Goal: Task Accomplishment & Management: Manage account settings

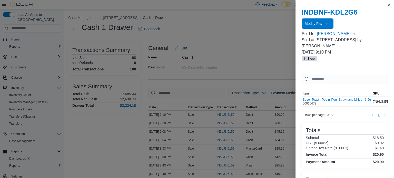
scroll to position [37, 0]
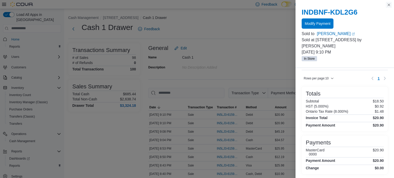
click at [389, 6] on button "Close this dialog" at bounding box center [389, 5] width 6 height 6
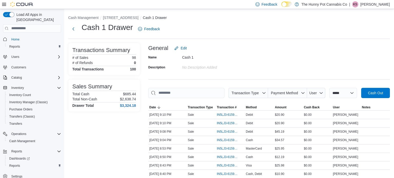
click at [118, 21] on ol "Cash Management [STREET_ADDRESS] Cash 1 Drawer" at bounding box center [229, 18] width 322 height 6
click at [122, 16] on button "[STREET_ADDRESS]" at bounding box center [120, 18] width 35 height 4
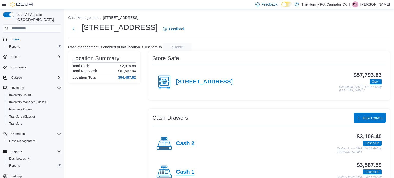
click at [189, 170] on h4 "Cash 1" at bounding box center [185, 172] width 18 height 7
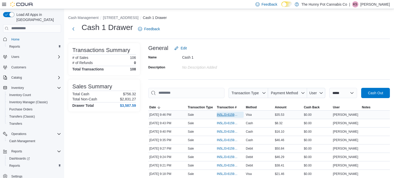
click at [222, 116] on span "IN5LJ3-6159834" at bounding box center [228, 115] width 22 height 4
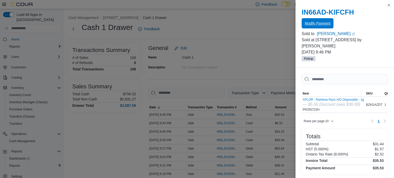
click at [327, 25] on span "Modify Payment" at bounding box center [318, 23] width 26 height 5
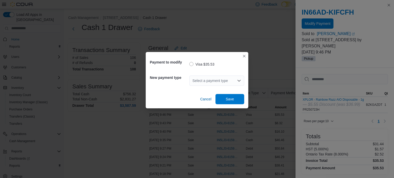
click at [212, 83] on div "Select a payment type" at bounding box center [216, 81] width 55 height 10
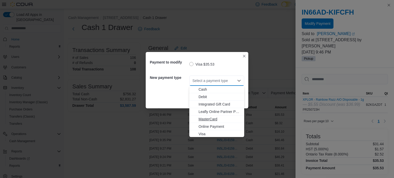
click at [207, 118] on span "MasterCard" at bounding box center [220, 119] width 43 height 5
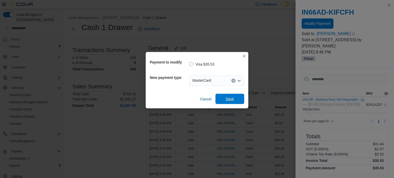
click at [225, 102] on span "Save" at bounding box center [230, 99] width 23 height 10
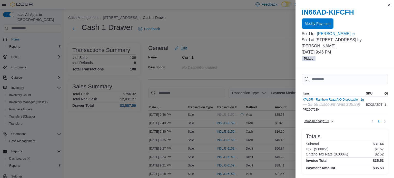
scroll to position [43, 0]
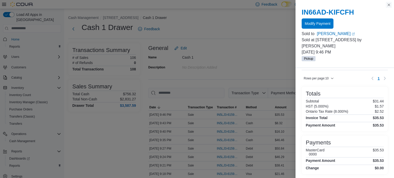
click at [389, 6] on button "Close this dialog" at bounding box center [389, 5] width 6 height 6
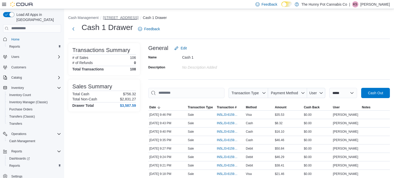
click at [117, 16] on button "[STREET_ADDRESS]" at bounding box center [120, 18] width 35 height 4
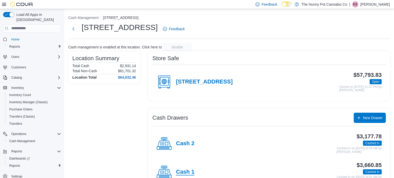
click at [189, 171] on h4 "Cash 1" at bounding box center [185, 172] width 18 height 7
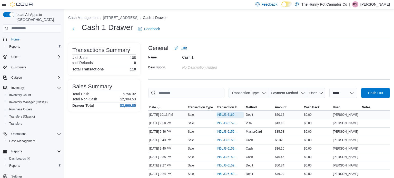
click at [231, 114] on span "IN5LJ3-6160012" at bounding box center [228, 115] width 22 height 4
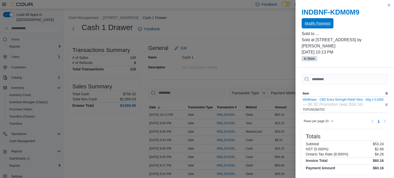
click at [328, 23] on span "Modify Payment" at bounding box center [318, 23] width 26 height 5
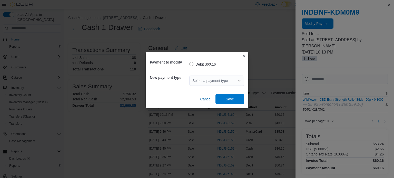
click at [240, 80] on icon "Open list of options" at bounding box center [239, 81] width 4 height 4
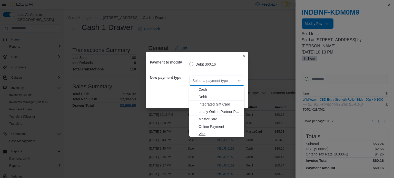
click at [210, 132] on span "Visa" at bounding box center [220, 134] width 43 height 5
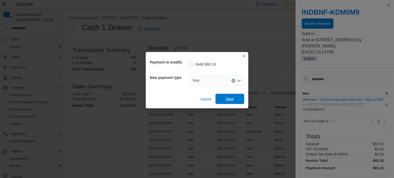
click at [232, 102] on span "Save" at bounding box center [230, 99] width 23 height 10
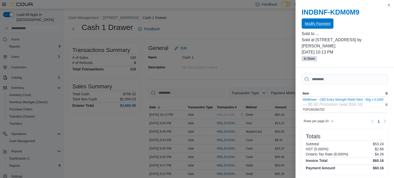
scroll to position [78, 0]
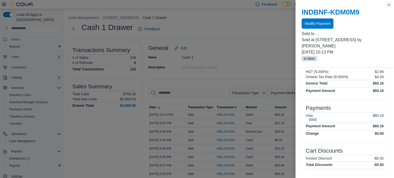
click at [389, 4] on button "Close this dialog" at bounding box center [389, 5] width 6 height 6
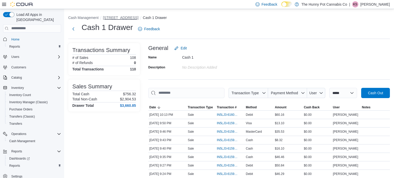
click at [109, 18] on button "[STREET_ADDRESS]" at bounding box center [120, 18] width 35 height 4
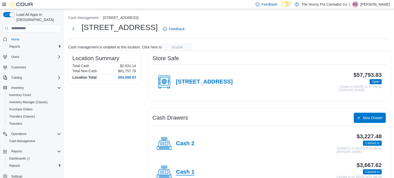
click at [186, 173] on h4 "Cash 1" at bounding box center [185, 172] width 18 height 7
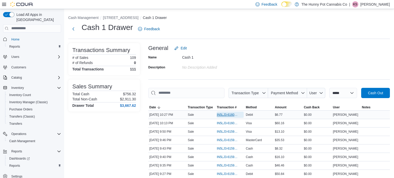
click at [231, 114] on span "IN5LJ3-6160110" at bounding box center [228, 115] width 22 height 4
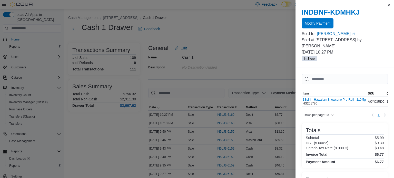
click at [325, 24] on span "Modify Payment" at bounding box center [318, 23] width 26 height 5
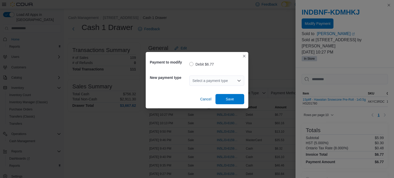
click at [239, 79] on icon "Open list of options" at bounding box center [239, 81] width 4 height 4
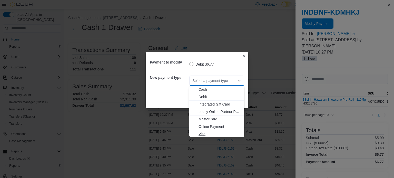
click at [202, 134] on span "Visa" at bounding box center [220, 134] width 43 height 5
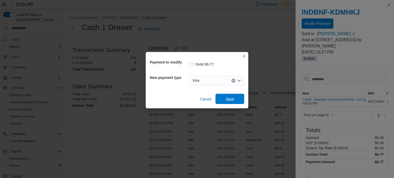
click at [234, 98] on span "Save" at bounding box center [230, 99] width 8 height 5
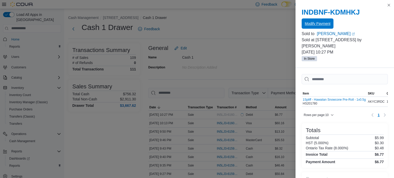
scroll to position [37, 0]
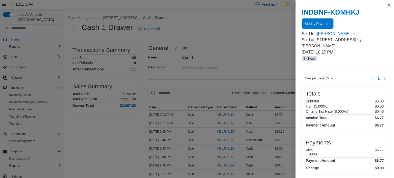
click at [389, 5] on button "Close this dialog" at bounding box center [389, 5] width 6 height 6
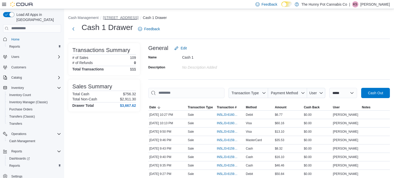
click at [113, 17] on button "[STREET_ADDRESS]" at bounding box center [120, 18] width 35 height 4
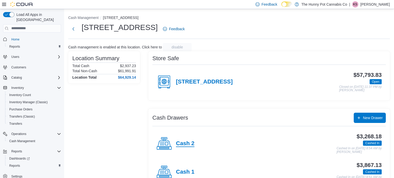
click at [184, 143] on h4 "Cash 2" at bounding box center [185, 144] width 18 height 7
click at [187, 170] on h4 "Cash 1" at bounding box center [185, 172] width 18 height 7
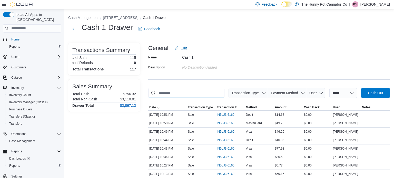
click at [211, 95] on input "This is a search bar. As you type, the results lower in the page will automatic…" at bounding box center [186, 93] width 76 height 10
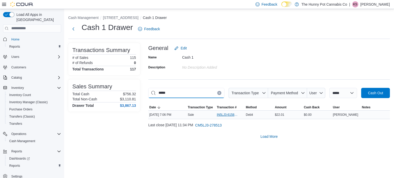
type input "*****"
click at [227, 116] on span "IN5LJ3-6158300" at bounding box center [228, 115] width 22 height 4
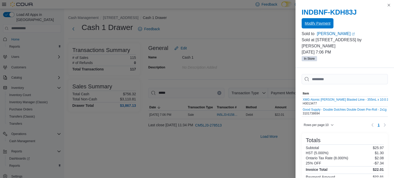
click at [318, 20] on span "Modify Payment" at bounding box center [318, 23] width 26 height 10
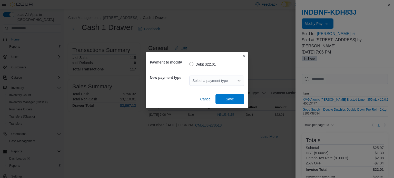
click at [222, 80] on div "Select a payment type" at bounding box center [216, 81] width 55 height 10
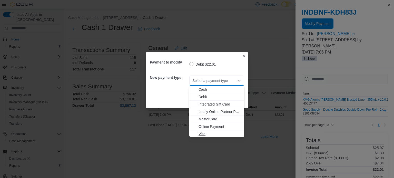
click at [203, 136] on span "Visa" at bounding box center [220, 134] width 43 height 5
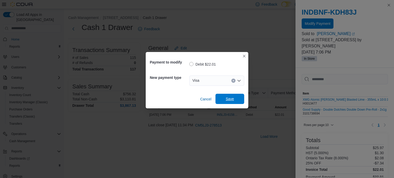
click at [235, 99] on span "Save" at bounding box center [230, 99] width 23 height 10
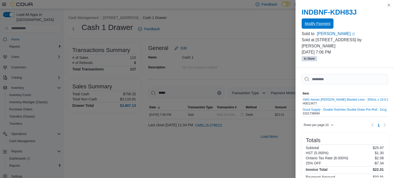
scroll to position [52, 0]
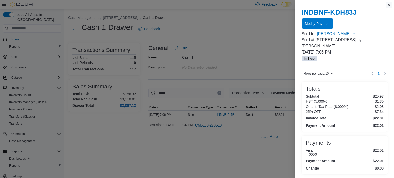
click at [389, 4] on button "Close this dialog" at bounding box center [389, 5] width 6 height 6
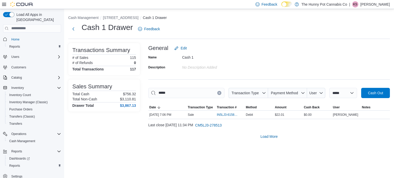
click at [115, 20] on li "[STREET_ADDRESS]" at bounding box center [123, 17] width 40 height 5
click at [116, 18] on button "[STREET_ADDRESS]" at bounding box center [120, 18] width 35 height 4
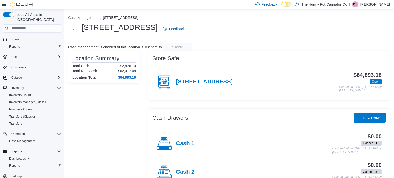
click at [196, 83] on h4 "[STREET_ADDRESS]" at bounding box center [204, 82] width 57 height 7
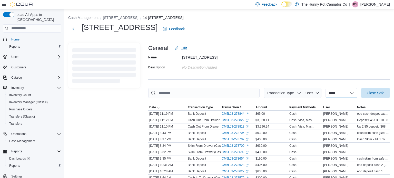
click at [331, 93] on select "**********" at bounding box center [342, 93] width 32 height 10
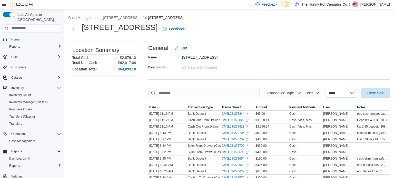
select select "**********"
click at [326, 88] on select "**********" at bounding box center [342, 93] width 32 height 10
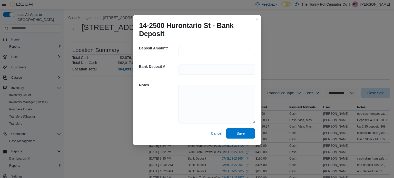
click at [237, 50] on input "number" at bounding box center [217, 51] width 77 height 10
type input "******"
click at [232, 96] on textarea at bounding box center [217, 104] width 77 height 39
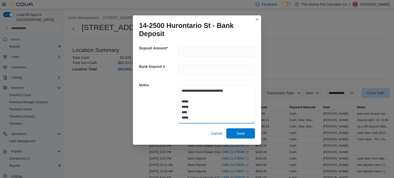
scroll to position [2, 0]
type textarea "**********"
click at [242, 134] on span "Save" at bounding box center [241, 133] width 8 height 5
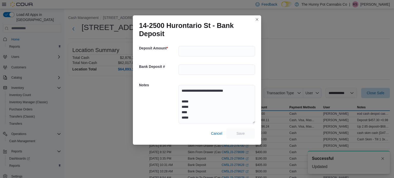
scroll to position [0, 0]
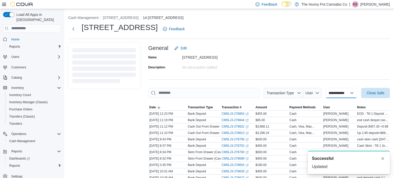
select select
